Goal: Information Seeking & Learning: Check status

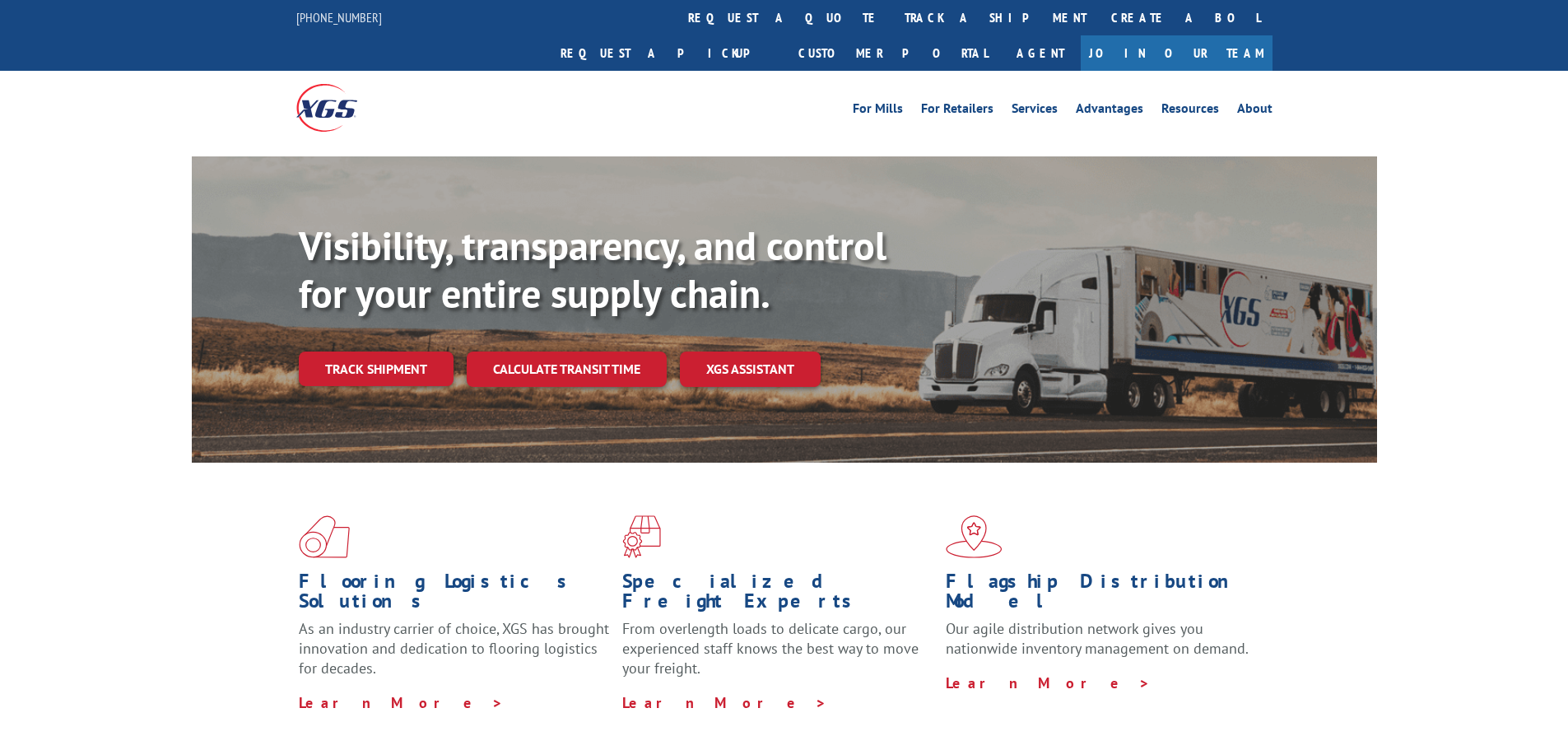
click at [892, 26] on link "track a shipment" at bounding box center [996, 18] width 206 height 36
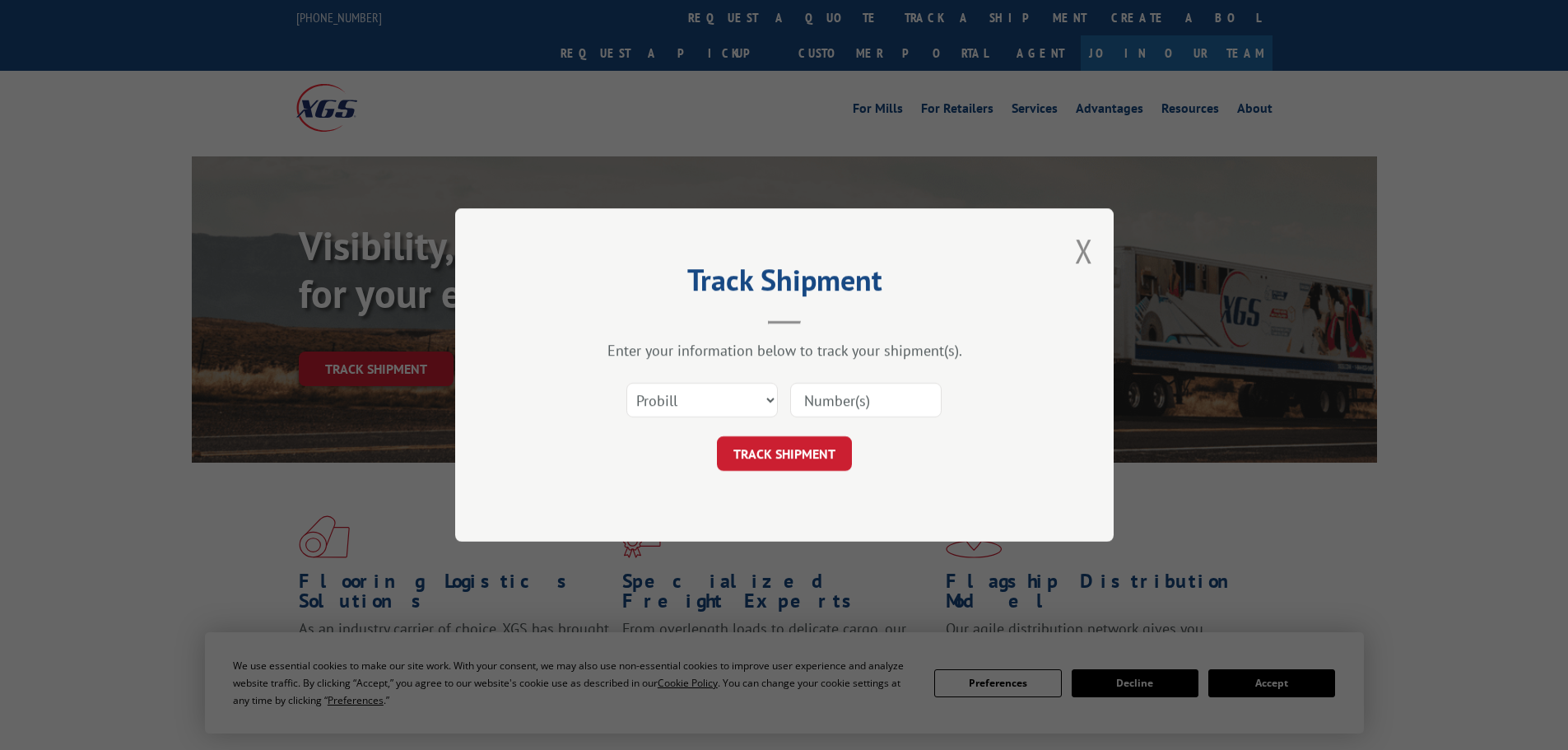
click at [708, 424] on div "Select category... Probill BOL PO" at bounding box center [784, 400] width 494 height 54
click at [708, 397] on select "Select category... Probill BOL PO" at bounding box center [702, 400] width 151 height 35
select select "bol"
click at [627, 383] on select "Select category... Probill BOL PO" at bounding box center [702, 400] width 151 height 35
click at [817, 392] on input at bounding box center [865, 400] width 151 height 35
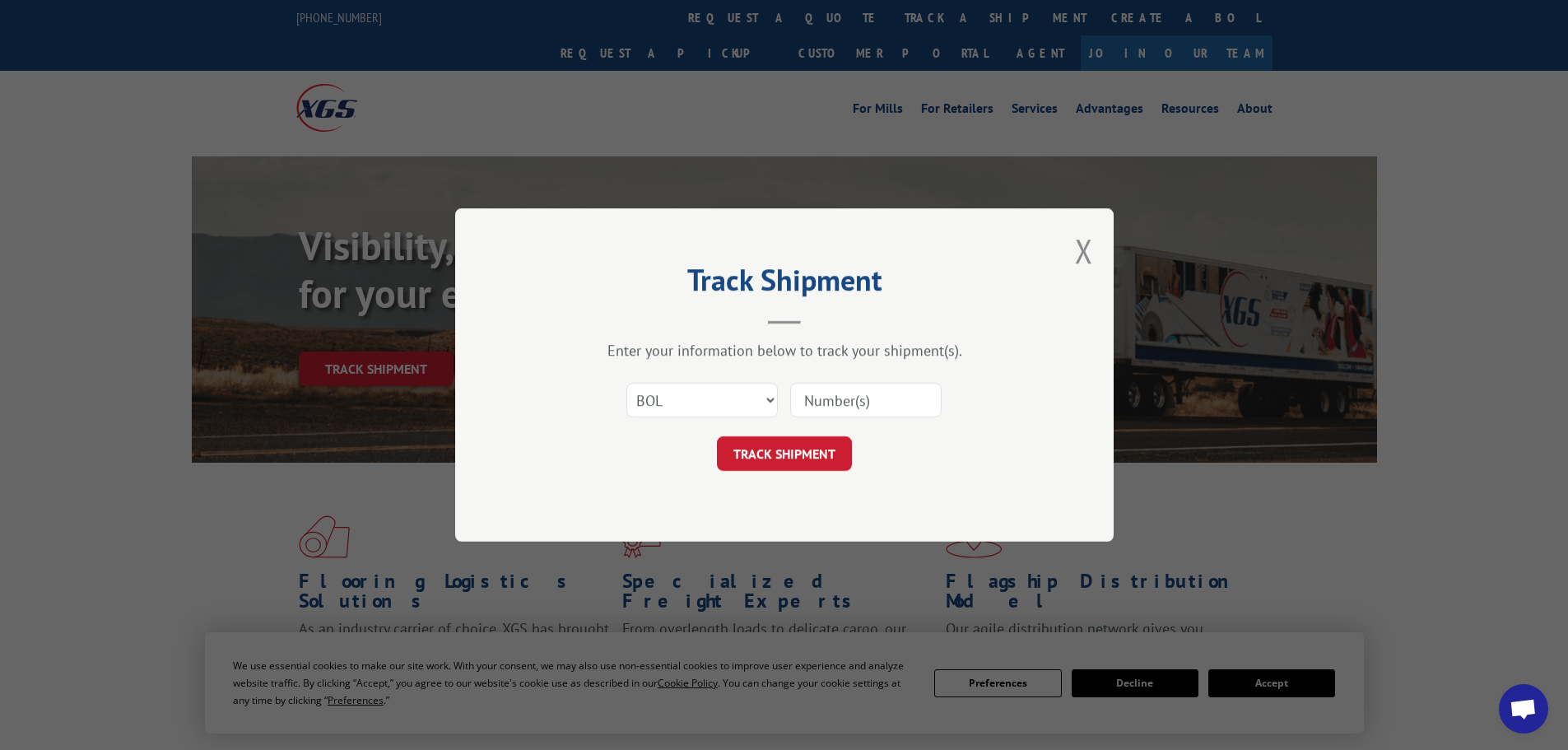
paste input "14793272"
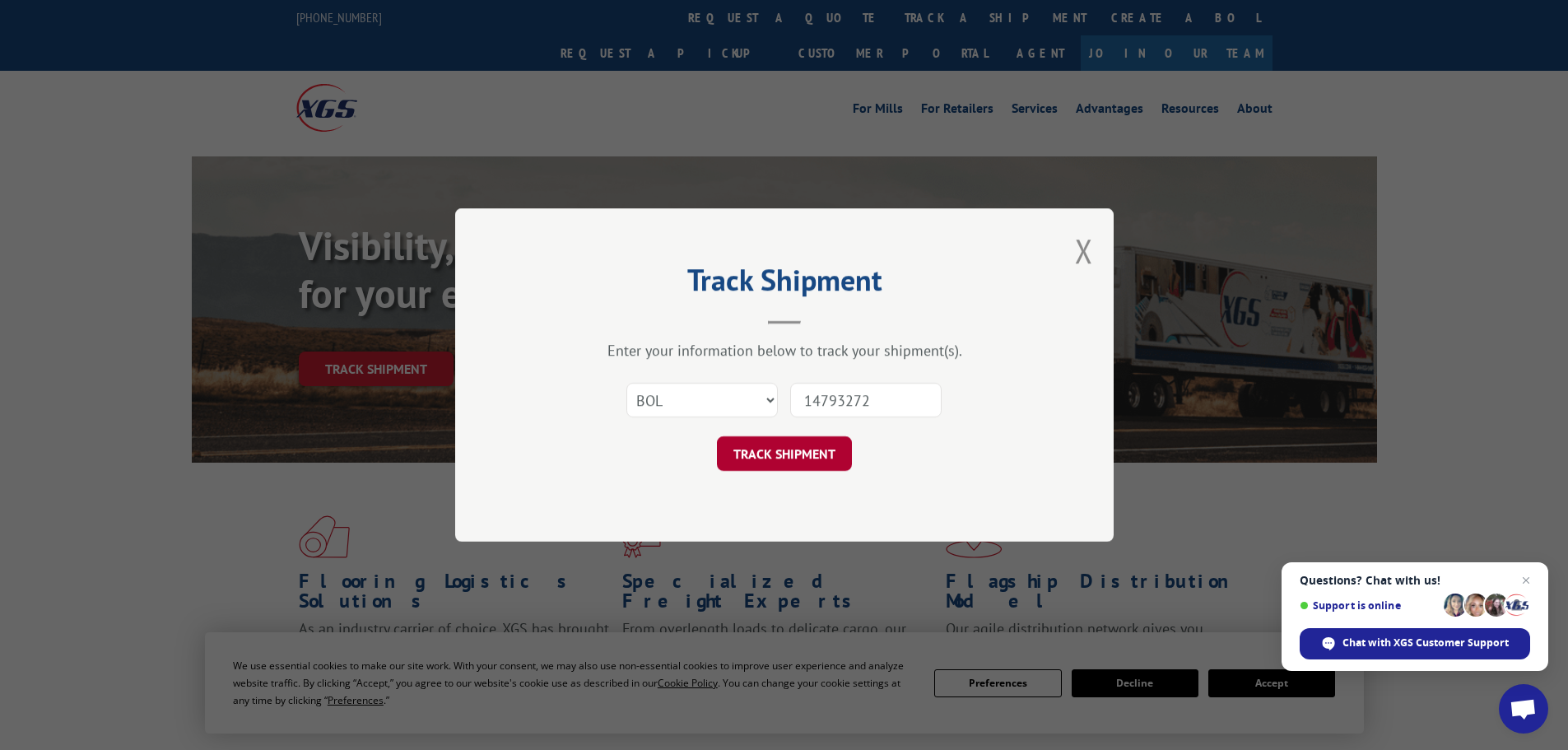
type input "14793272"
click at [821, 453] on button "TRACK SHIPMENT" at bounding box center [784, 453] width 135 height 35
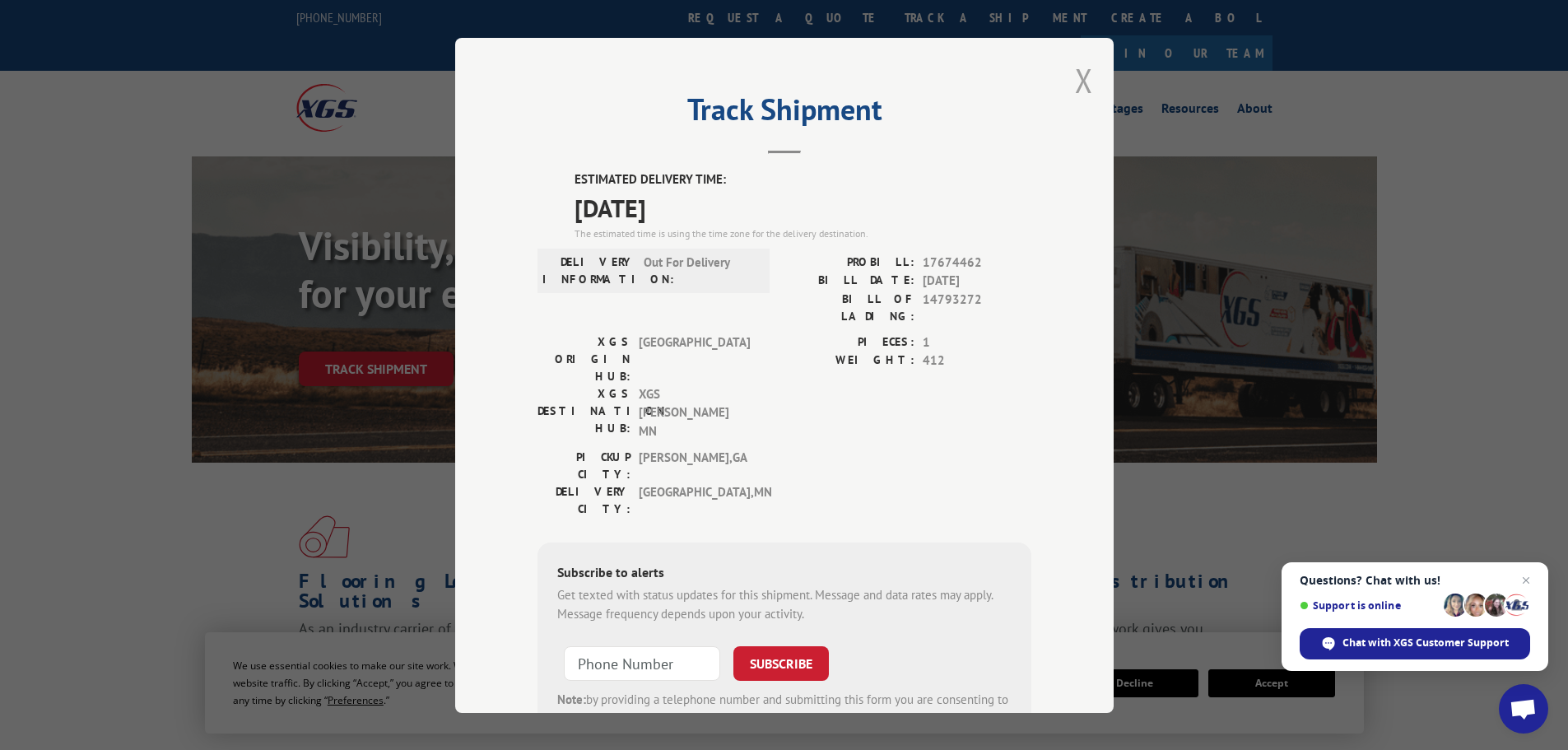
click at [1075, 92] on button "Close modal" at bounding box center [1084, 80] width 18 height 43
